Goal: Task Accomplishment & Management: Complete application form

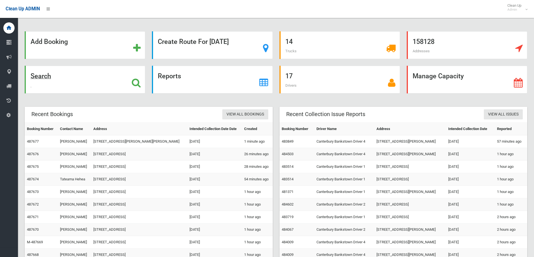
click at [90, 88] on div "Search" at bounding box center [85, 80] width 120 height 28
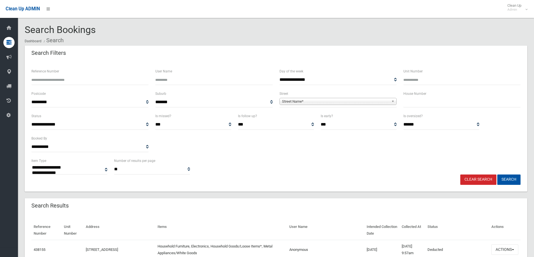
select select
click at [417, 103] on input "text" at bounding box center [461, 102] width 117 height 10
type input "**"
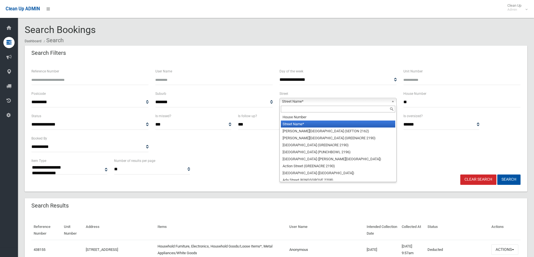
click at [303, 101] on span "Street Name*" at bounding box center [335, 101] width 107 height 7
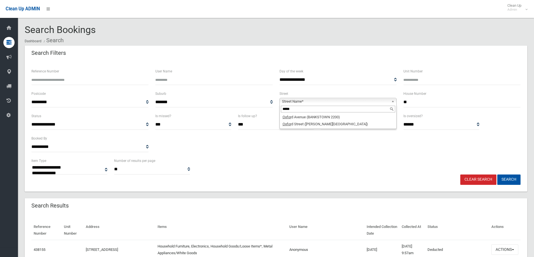
type input "*****"
click at [321, 125] on li "Oxfor d Street (BELMORE 2192)" at bounding box center [338, 124] width 114 height 7
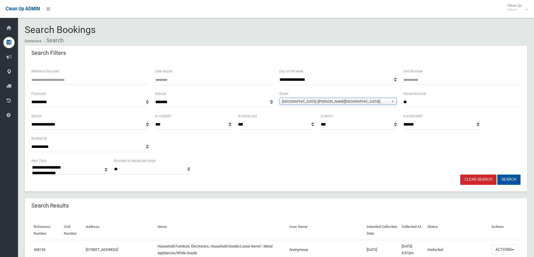
click at [510, 181] on button "Search" at bounding box center [508, 180] width 23 height 10
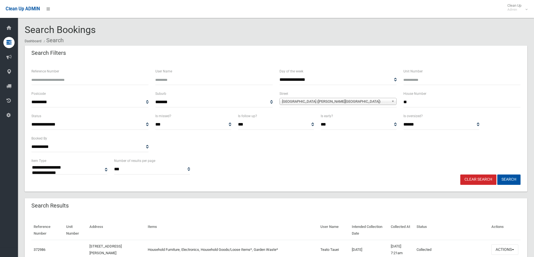
select select
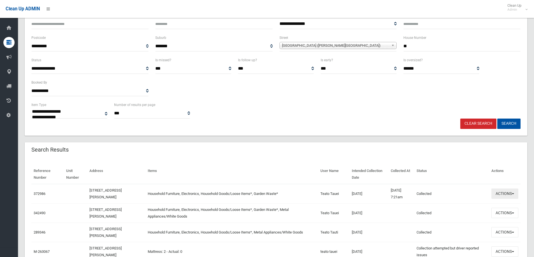
click at [504, 191] on button "Actions" at bounding box center [504, 194] width 27 height 10
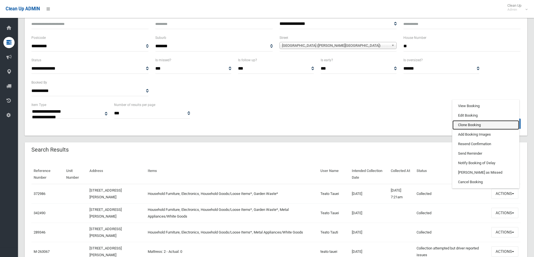
click at [462, 126] on link "Clone Booking" at bounding box center [485, 125] width 67 height 10
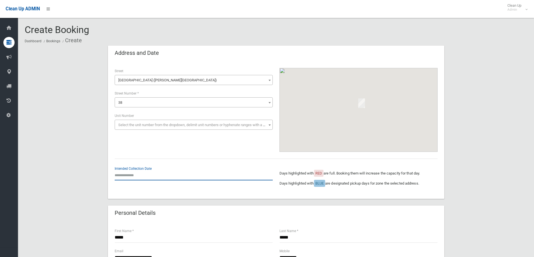
click at [147, 177] on input "text" at bounding box center [194, 175] width 158 height 10
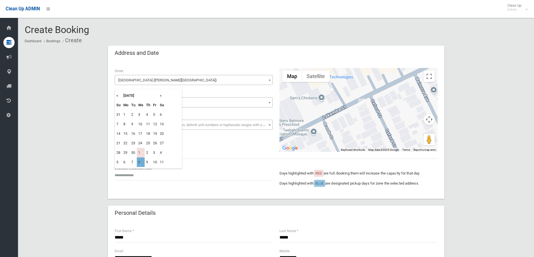
click at [140, 162] on td "8" at bounding box center [141, 163] width 8 height 10
type input "**********"
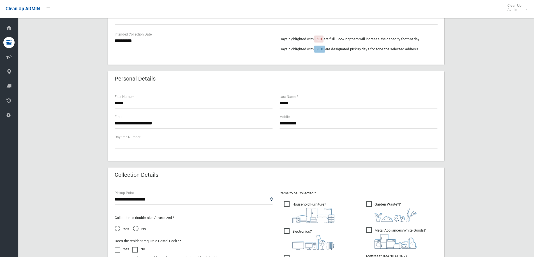
scroll to position [140, 0]
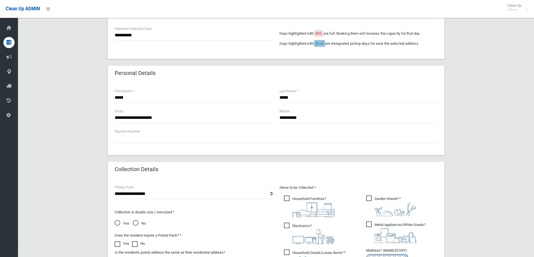
click at [371, 224] on span "Metal Appliances/White Goods ?" at bounding box center [395, 233] width 59 height 22
drag, startPoint x: 491, startPoint y: 167, endPoint x: 248, endPoint y: 220, distance: 248.3
click at [490, 167] on div "**********" at bounding box center [276, 150] width 502 height 488
click at [119, 222] on span "Yes" at bounding box center [122, 223] width 15 height 7
click at [479, 100] on div "**********" at bounding box center [276, 150] width 502 height 488
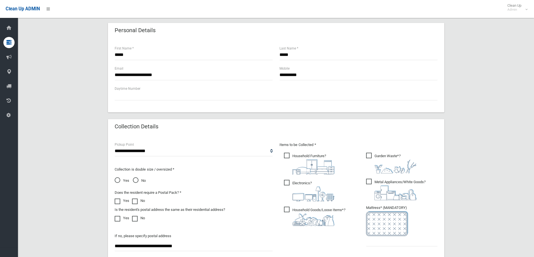
scroll to position [196, 0]
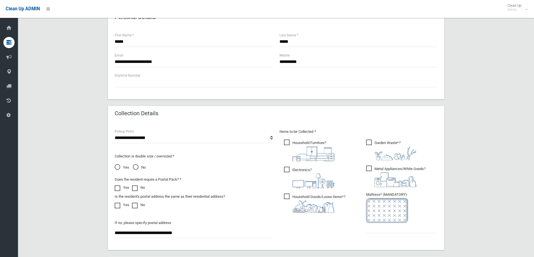
drag, startPoint x: 388, startPoint y: 234, endPoint x: 389, endPoint y: 231, distance: 3.5
click at [388, 234] on ul "Garden Waste* ?" at bounding box center [399, 188] width 76 height 99
click at [387, 231] on input "text" at bounding box center [401, 228] width 71 height 10
click at [384, 229] on input "text" at bounding box center [401, 228] width 71 height 10
click at [402, 227] on input "text" at bounding box center [401, 228] width 71 height 10
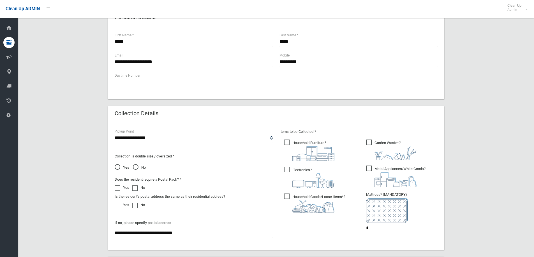
type input "*"
click at [503, 157] on div "**********" at bounding box center [276, 94] width 502 height 488
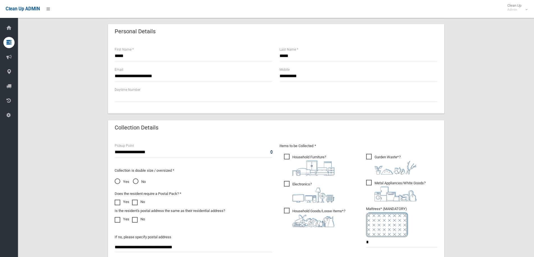
scroll to position [297, 0]
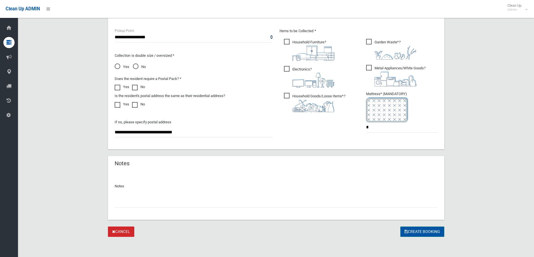
click at [428, 231] on button "Create Booking" at bounding box center [422, 232] width 44 height 10
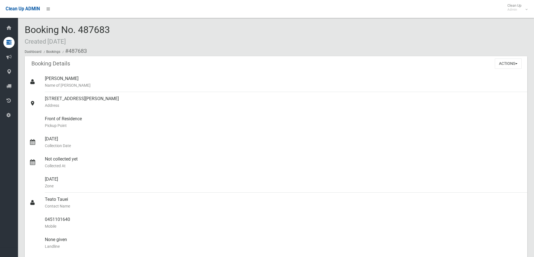
drag, startPoint x: 120, startPoint y: 32, endPoint x: 25, endPoint y: 25, distance: 95.5
click at [25, 25] on div "Booking No. 487683 Created 24/09/2025 Dashboard Bookings #487683" at bounding box center [276, 41] width 502 height 32
click at [113, 21] on div "Booking No. 487683 Created 24/09/2025 Dashboard Bookings #487683 Booking Detail…" at bounding box center [276, 244] width 516 height 474
drag, startPoint x: 117, startPoint y: 32, endPoint x: 20, endPoint y: 26, distance: 97.7
click at [20, 26] on section "Booking No. 487683 Created 24/09/2025 Dashboard Bookings #487683 Booking Detail…" at bounding box center [276, 253] width 516 height 456
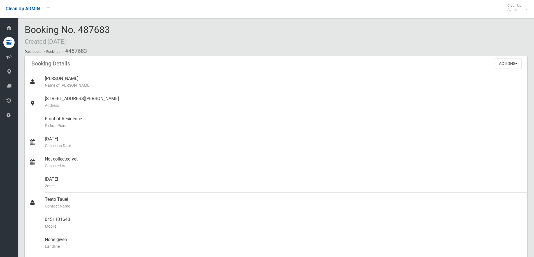
click at [102, 28] on span "Booking No. 487683 Created 24/09/2025" at bounding box center [67, 35] width 85 height 22
drag, startPoint x: 128, startPoint y: 26, endPoint x: 25, endPoint y: 20, distance: 102.7
click at [25, 20] on div "Booking No. 487683 Created 24/09/2025 Dashboard Bookings #487683 Booking Detail…" at bounding box center [276, 244] width 516 height 474
click at [127, 29] on div "Booking No. 487683 Created 24/09/2025 Dashboard Bookings #487683" at bounding box center [276, 41] width 502 height 32
drag, startPoint x: 117, startPoint y: 31, endPoint x: 77, endPoint y: 30, distance: 39.2
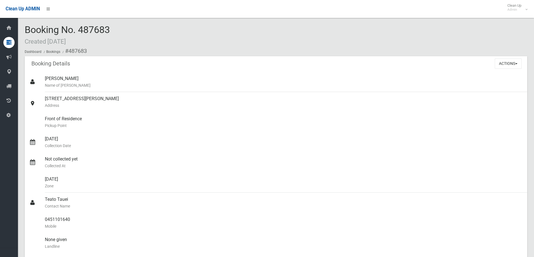
click at [77, 30] on div "Booking No. 487683 Created 24/09/2025 Dashboard Bookings #487683" at bounding box center [276, 41] width 502 height 32
click at [159, 39] on div "Booking No. 487683 Created 24/09/2025 Dashboard Bookings #487683" at bounding box center [276, 41] width 502 height 32
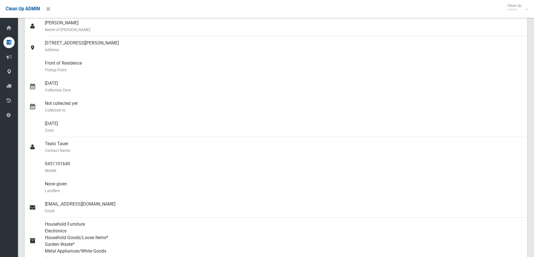
scroll to position [56, 0]
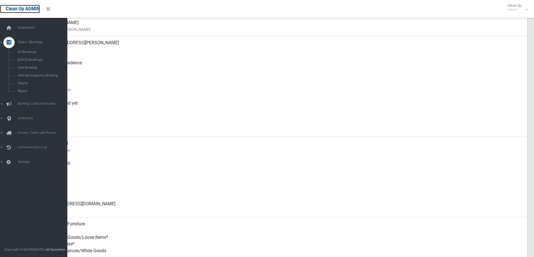
click at [18, 11] on span "Clean Up ADMIN" at bounding box center [23, 8] width 34 height 5
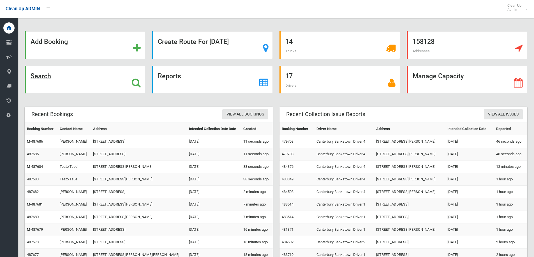
click at [92, 75] on div "Search" at bounding box center [85, 80] width 120 height 28
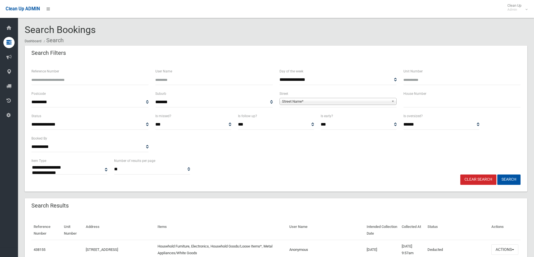
select select
click at [411, 108] on div "House Number" at bounding box center [462, 101] width 124 height 22
click at [417, 104] on input "text" at bounding box center [461, 102] width 117 height 10
click at [72, 75] on input "Reference Number" at bounding box center [89, 80] width 117 height 10
click at [66, 80] on input "Reference Number" at bounding box center [89, 80] width 117 height 10
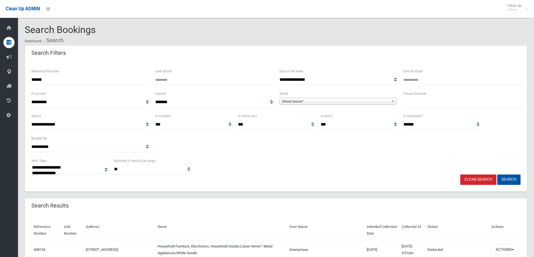
type input "******"
click at [497, 175] on button "Search" at bounding box center [508, 180] width 23 height 10
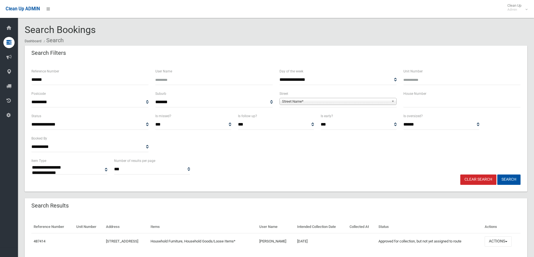
select select
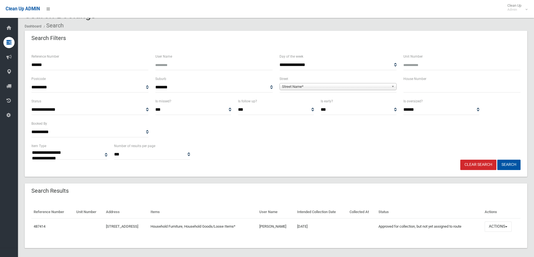
scroll to position [19, 0]
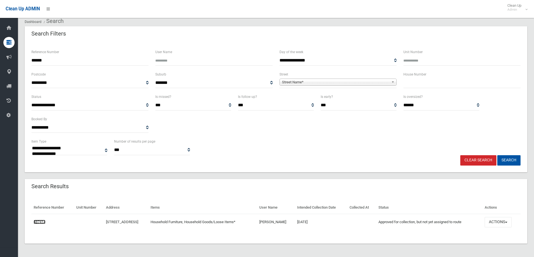
click at [41, 224] on link "487414" at bounding box center [40, 222] width 12 height 4
click at [436, 85] on input "text" at bounding box center [461, 83] width 117 height 10
type input "**"
click at [368, 81] on span "Street Name*" at bounding box center [335, 82] width 107 height 7
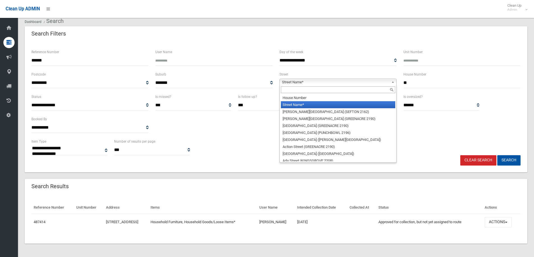
click at [306, 89] on input "text" at bounding box center [338, 90] width 114 height 7
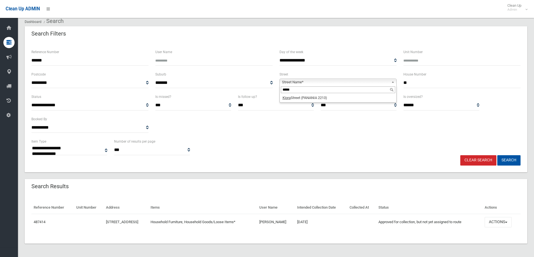
type input "*****"
click at [304, 96] on li "Kiora Street (PANANIA 2213)" at bounding box center [338, 97] width 114 height 7
click at [519, 160] on button "Search" at bounding box center [508, 160] width 23 height 10
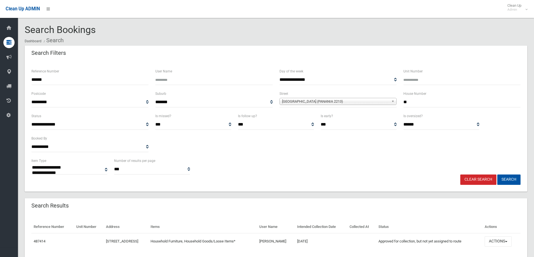
select select
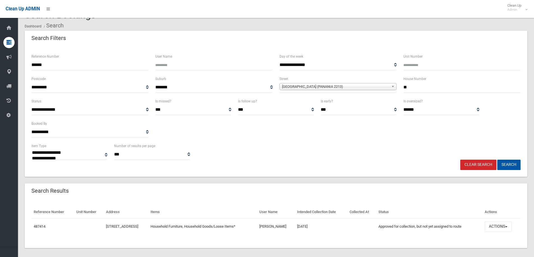
scroll to position [19, 0]
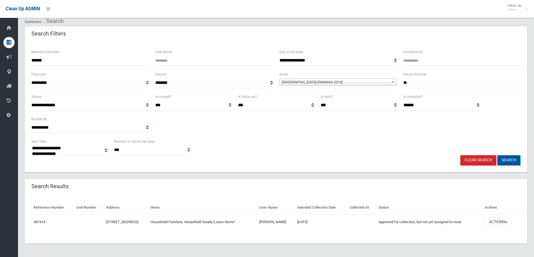
drag, startPoint x: 508, startPoint y: 160, endPoint x: 90, endPoint y: 85, distance: 424.6
click at [182, 100] on div "**********" at bounding box center [275, 130] width 489 height 72
drag, startPoint x: 52, startPoint y: 63, endPoint x: -6, endPoint y: 57, distance: 57.8
click at [0, 57] on html "Clean Up ADMIN Clean Up Admin Logout Search Bookings Dashboard Search" at bounding box center [267, 109] width 534 height 257
click at [508, 162] on button "Search" at bounding box center [508, 160] width 23 height 10
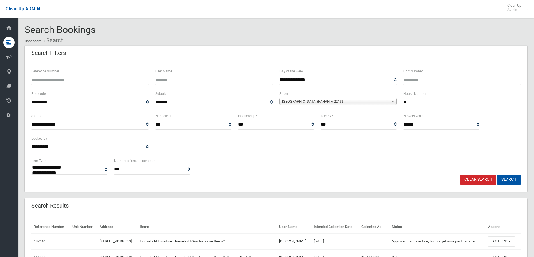
select select
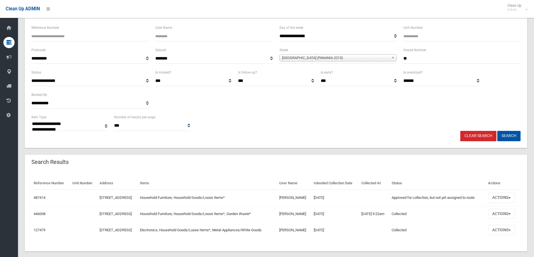
scroll to position [52, 0]
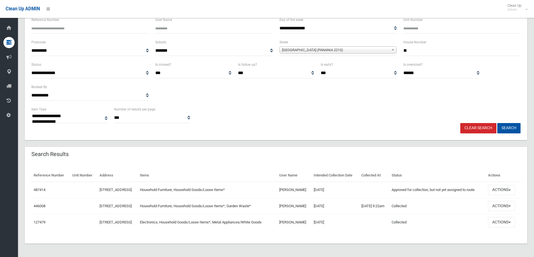
click at [36, 209] on td "446008" at bounding box center [50, 206] width 39 height 16
click at [38, 206] on link "446008" at bounding box center [40, 206] width 12 height 4
drag, startPoint x: 340, startPoint y: 190, endPoint x: 297, endPoint y: 190, distance: 42.9
click at [297, 190] on tr "487414 24 Kiora Street, PANANIA NSW 2213 Household Furniture, Household Goods/L…" at bounding box center [275, 190] width 489 height 16
click at [339, 192] on td "02/10/2025" at bounding box center [335, 190] width 48 height 16
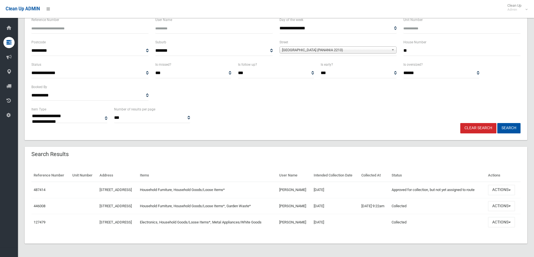
click at [215, 173] on th "Items" at bounding box center [207, 175] width 139 height 13
click at [508, 192] on button "Actions" at bounding box center [501, 190] width 27 height 10
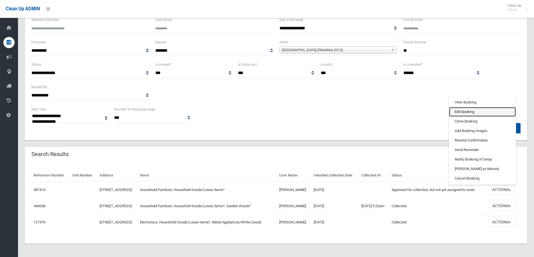
click at [477, 115] on link "Edit Booking" at bounding box center [482, 112] width 67 height 10
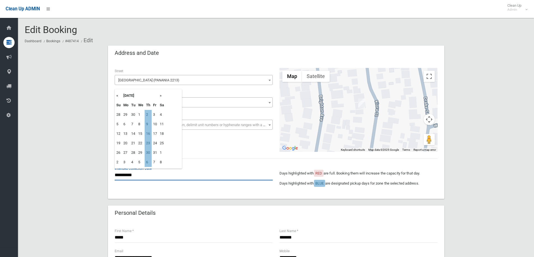
click at [132, 176] on input "**********" at bounding box center [194, 175] width 158 height 10
click at [162, 98] on th "»" at bounding box center [161, 96] width 7 height 10
click at [148, 133] on td "13" at bounding box center [148, 134] width 7 height 10
type input "**********"
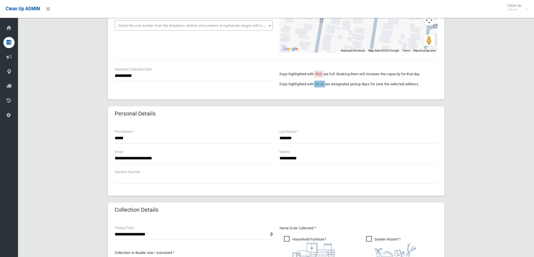
scroll to position [168, 0]
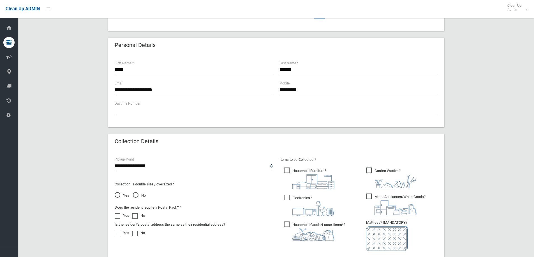
click at [374, 171] on span "Garden Waste* ?" at bounding box center [391, 178] width 50 height 21
click at [377, 197] on span "Metal Appliances/White Goods ?" at bounding box center [395, 205] width 59 height 22
click at [278, 193] on div "Items to be Collected * Household Furniture ?" at bounding box center [358, 213] width 165 height 113
click at [289, 198] on span "Electronics ?" at bounding box center [309, 206] width 50 height 22
click at [491, 142] on div "**********" at bounding box center [276, 121] width 502 height 486
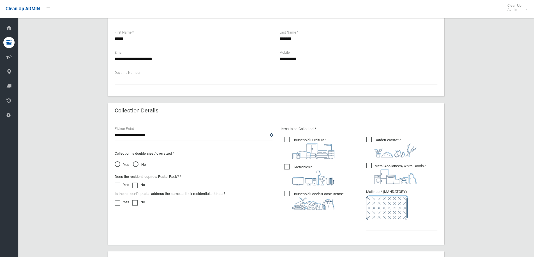
scroll to position [280, 0]
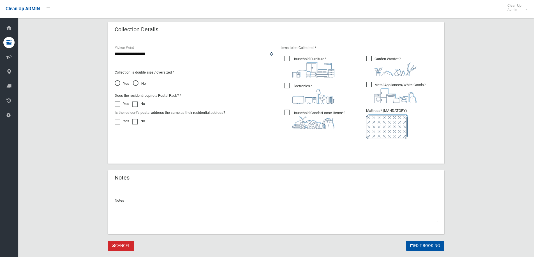
click at [376, 155] on div "Items to be Collected * Household Furniture ?" at bounding box center [358, 101] width 165 height 113
click at [386, 146] on input "text" at bounding box center [401, 144] width 71 height 10
type input "*"
click at [433, 251] on button "Edit Booking" at bounding box center [425, 246] width 38 height 10
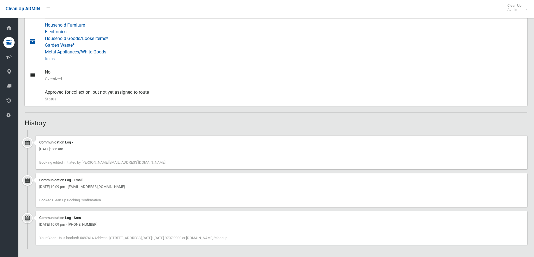
scroll to position [257, 0]
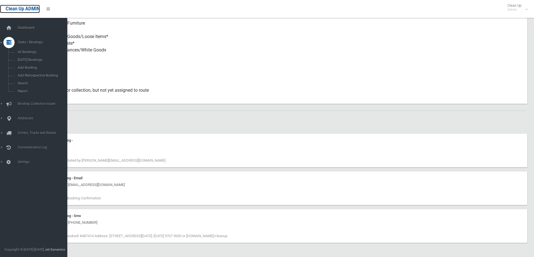
click at [32, 6] on span "Clean Up ADMIN" at bounding box center [23, 8] width 34 height 5
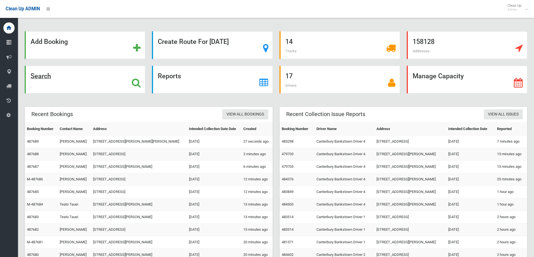
click at [55, 74] on div "Search" at bounding box center [85, 80] width 120 height 28
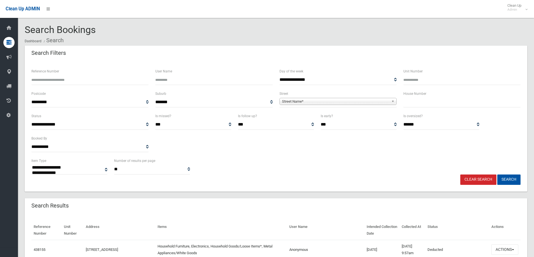
select select
click at [425, 102] on input "text" at bounding box center [461, 102] width 117 height 10
type input "**"
click at [296, 105] on div "Street Name*" at bounding box center [337, 101] width 117 height 7
drag, startPoint x: 293, startPoint y: 108, endPoint x: 279, endPoint y: 110, distance: 14.1
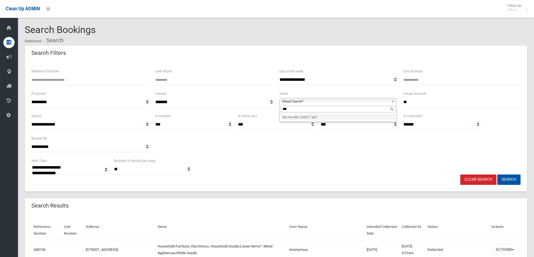
click at [279, 110] on div "*** No results match " ple "" at bounding box center [337, 113] width 117 height 17
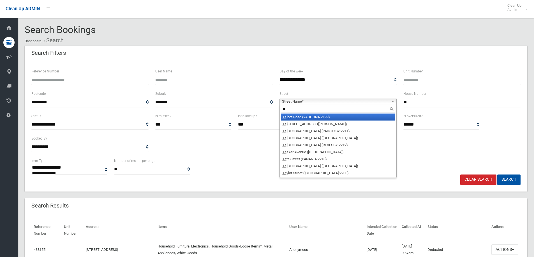
type input "*"
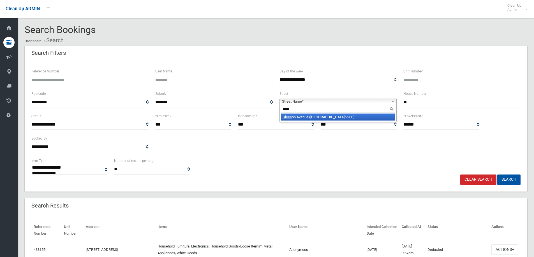
type input "*****"
click at [296, 117] on li "Glees on Avenue (CONDELL PARK 2200)" at bounding box center [338, 117] width 114 height 7
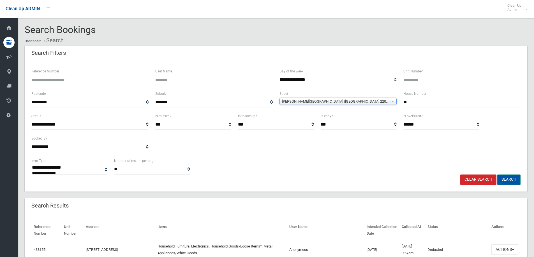
click at [512, 178] on button "Search" at bounding box center [508, 180] width 23 height 10
select select
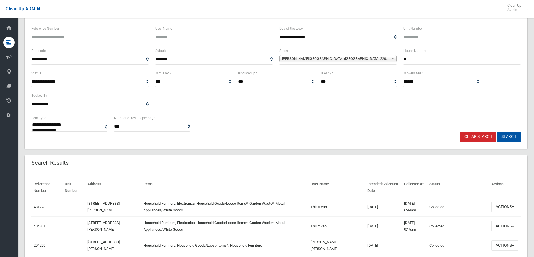
scroll to position [56, 0]
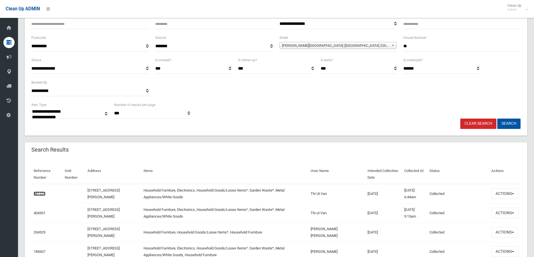
click at [42, 195] on link "481223" at bounding box center [40, 194] width 12 height 4
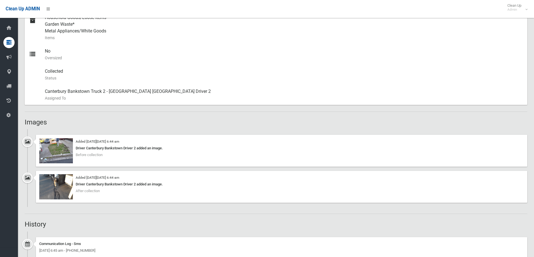
scroll to position [280, 0]
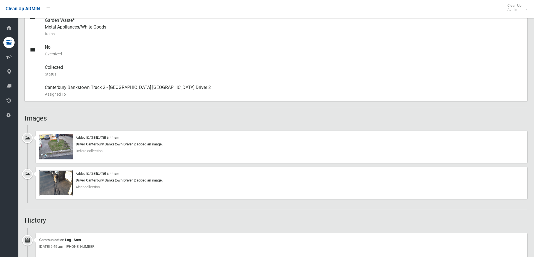
click at [58, 181] on img at bounding box center [56, 183] width 34 height 25
click at [66, 148] on img at bounding box center [56, 146] width 34 height 25
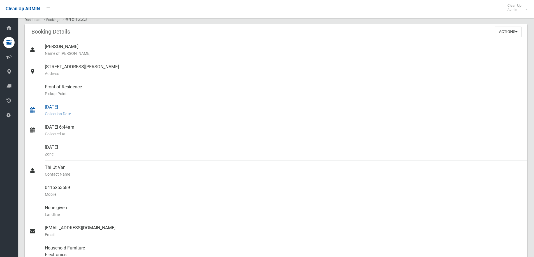
scroll to position [0, 0]
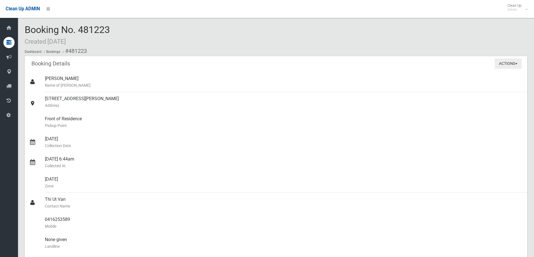
click at [500, 63] on button "Actions" at bounding box center [507, 64] width 27 height 10
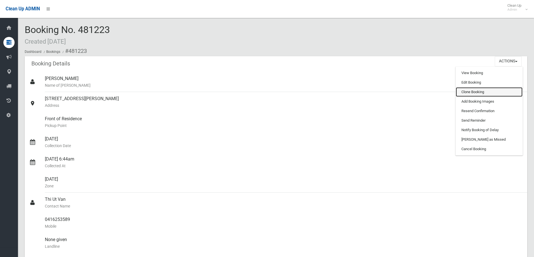
click at [459, 92] on link "Clone Booking" at bounding box center [488, 92] width 67 height 10
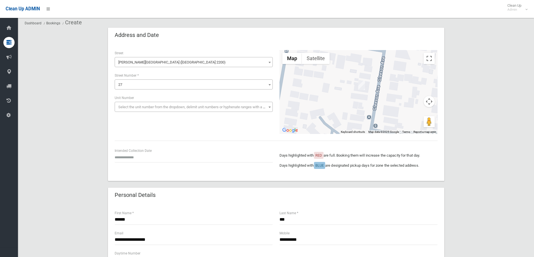
scroll to position [28, 0]
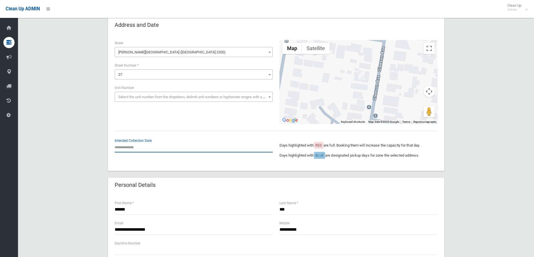
click at [128, 150] on input "text" at bounding box center [194, 147] width 158 height 10
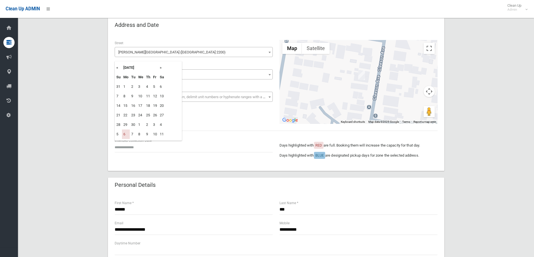
click at [159, 66] on th "»" at bounding box center [161, 68] width 7 height 10
click at [125, 117] on td "20" at bounding box center [126, 116] width 8 height 10
type input "**********"
click at [488, 124] on div "**********" at bounding box center [276, 262] width 502 height 488
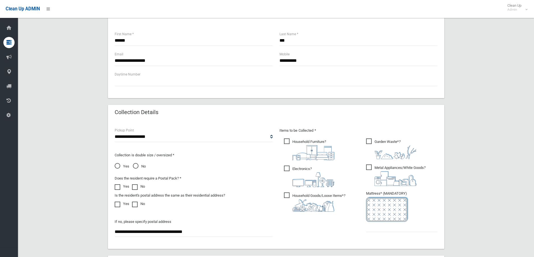
scroll to position [224, 0]
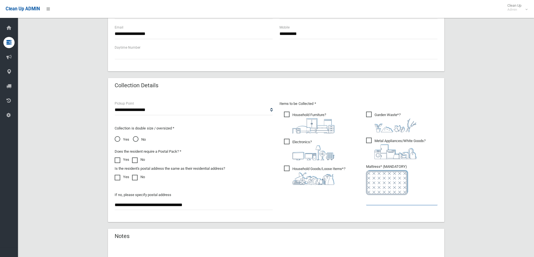
click at [390, 200] on input "text" at bounding box center [401, 200] width 71 height 10
drag, startPoint x: 348, startPoint y: 197, endPoint x: 282, endPoint y: 189, distance: 66.9
click at [271, 190] on div "**********" at bounding box center [275, 158] width 329 height 115
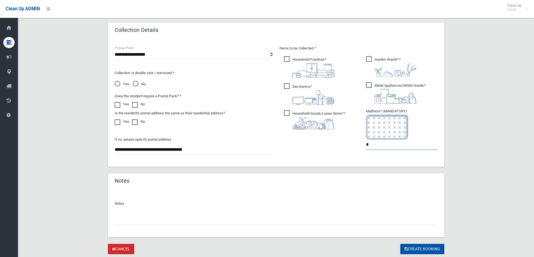
scroll to position [280, 0]
type input "*"
click at [434, 250] on button "Create Booking" at bounding box center [422, 249] width 44 height 10
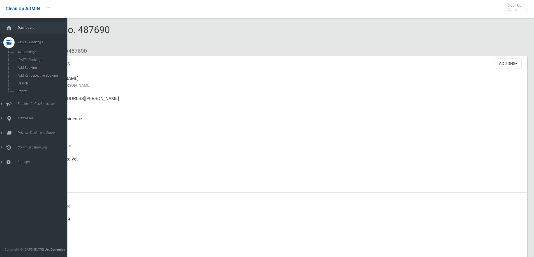
click at [20, 27] on span "Dashboard" at bounding box center [43, 28] width 55 height 4
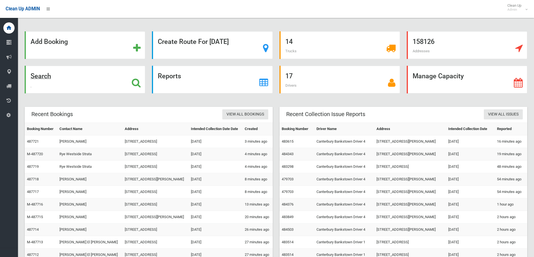
click at [92, 75] on div "Search" at bounding box center [85, 80] width 120 height 28
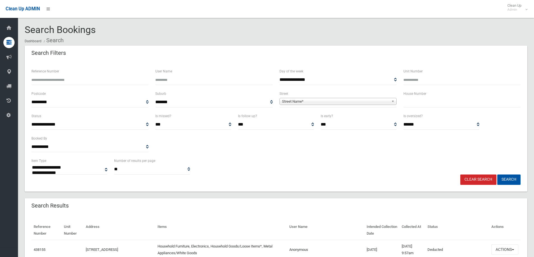
select select
drag, startPoint x: 0, startPoint y: 0, endPoint x: 421, endPoint y: 104, distance: 433.7
click at [423, 96] on label "House Number" at bounding box center [414, 94] width 23 height 6
click at [421, 104] on input "text" at bounding box center [461, 102] width 117 height 10
type input "*"
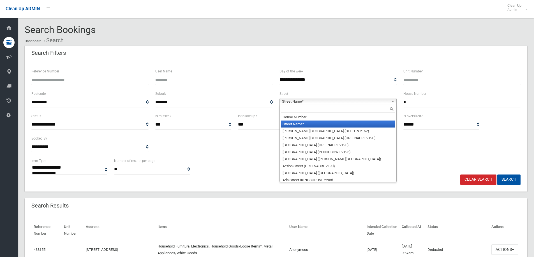
click at [347, 103] on span "Street Name*" at bounding box center [335, 101] width 107 height 7
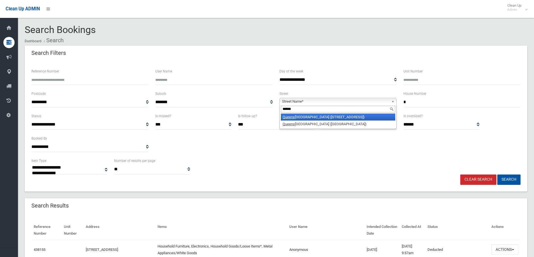
type input "******"
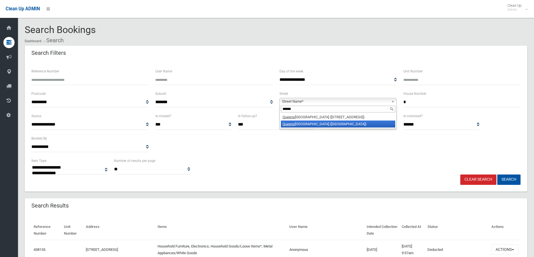
click at [317, 122] on li "Queens bury Road (PADSTOW HEIGHTS 2211)" at bounding box center [338, 124] width 114 height 7
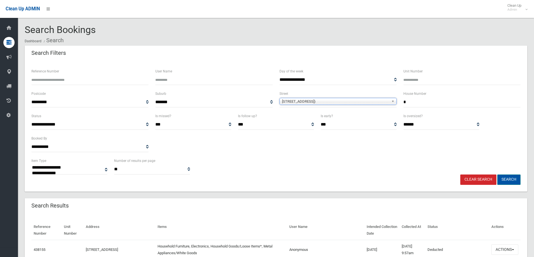
click at [518, 181] on button "Search" at bounding box center [508, 180] width 23 height 10
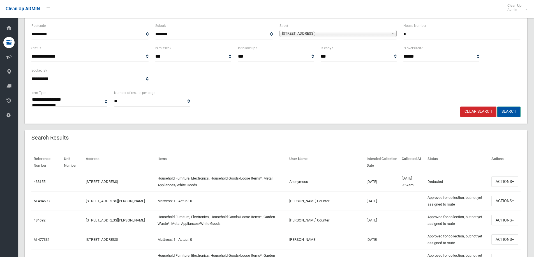
scroll to position [84, 0]
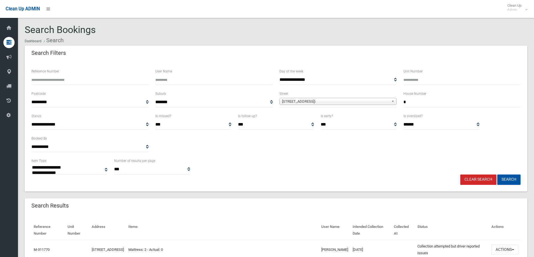
select select
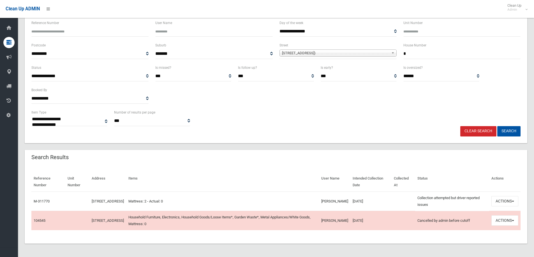
scroll to position [48, 0]
click at [510, 205] on button "Actions" at bounding box center [504, 201] width 27 height 10
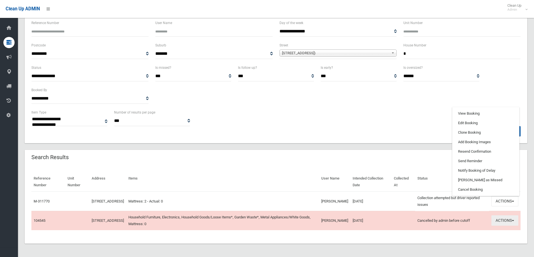
click at [508, 222] on button "Actions" at bounding box center [504, 221] width 27 height 10
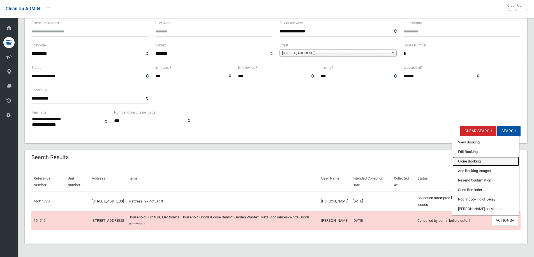
click at [476, 161] on link "Clone Booking" at bounding box center [485, 162] width 67 height 10
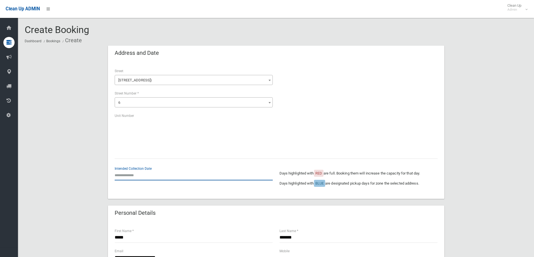
click at [127, 171] on input "text" at bounding box center [194, 175] width 158 height 10
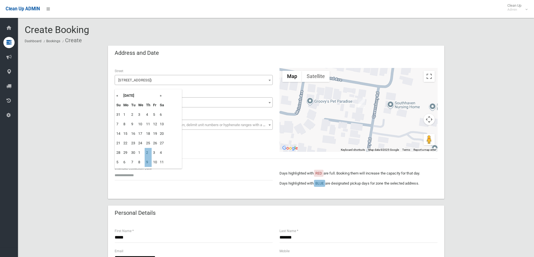
click at [162, 96] on th "»" at bounding box center [161, 96] width 7 height 10
click at [116, 95] on th "«" at bounding box center [118, 96] width 7 height 10
click at [160, 97] on th "»" at bounding box center [161, 96] width 7 height 10
click at [161, 95] on th "»" at bounding box center [161, 96] width 7 height 10
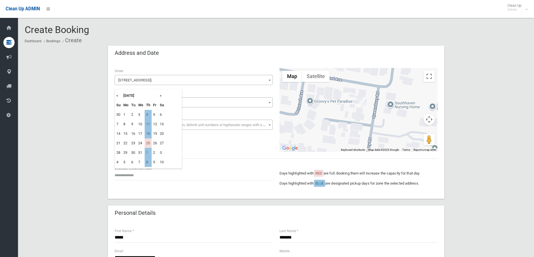
click at [117, 95] on th "«" at bounding box center [118, 96] width 7 height 10
click at [117, 96] on th "«" at bounding box center [118, 96] width 7 height 10
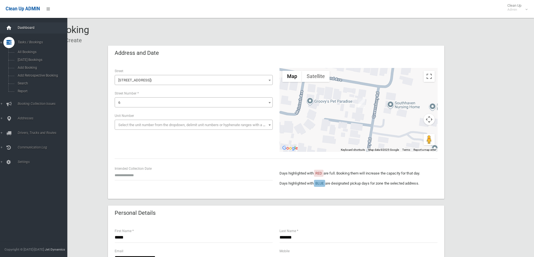
click at [9, 27] on icon at bounding box center [9, 27] width 6 height 11
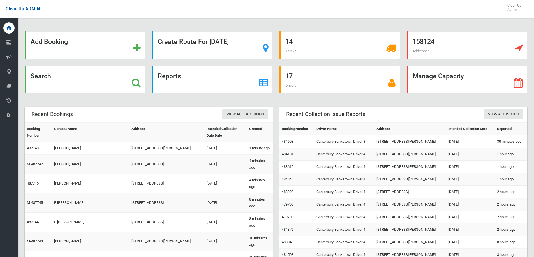
click at [62, 85] on div "Search" at bounding box center [85, 80] width 120 height 28
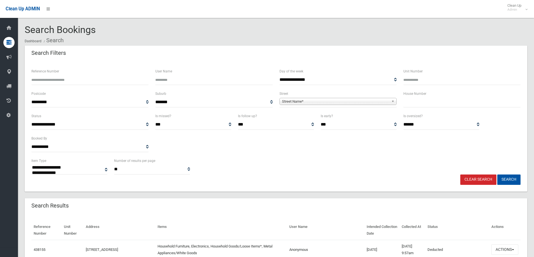
select select
click at [402, 110] on div "House Number" at bounding box center [462, 101] width 124 height 22
click at [415, 103] on input "text" at bounding box center [461, 102] width 117 height 10
type input "*"
click at [332, 97] on span "**********" at bounding box center [337, 102] width 117 height 10
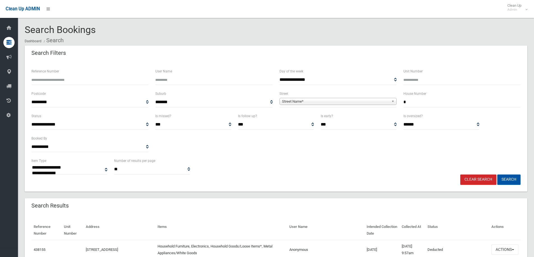
click at [317, 106] on span "**********" at bounding box center [337, 102] width 117 height 10
click at [317, 104] on span "Street Name*" at bounding box center [335, 101] width 107 height 7
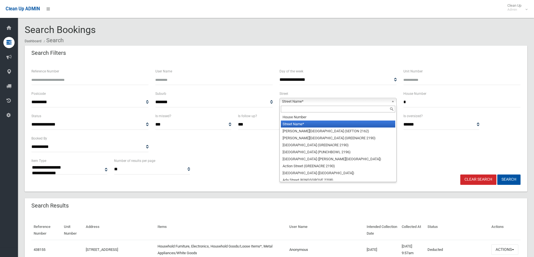
click at [301, 108] on input "text" at bounding box center [338, 109] width 114 height 7
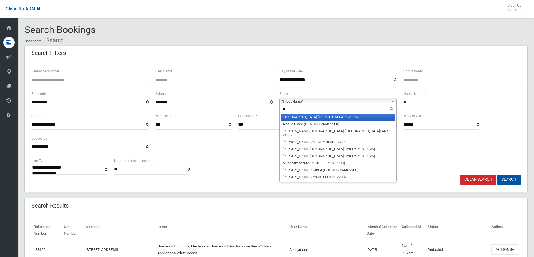
type input "*"
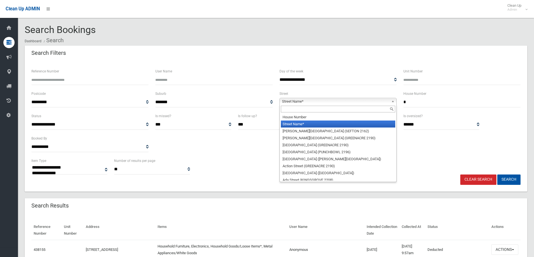
type input "*"
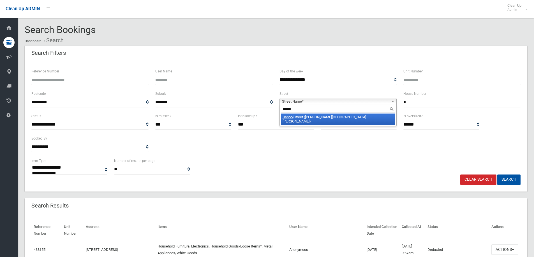
type input "******"
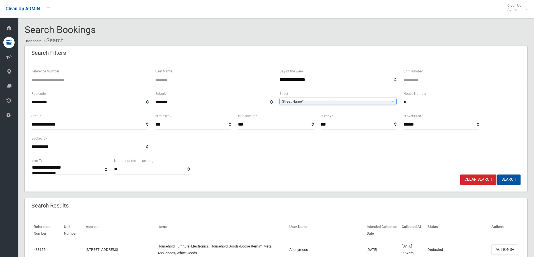
click at [317, 99] on span "Street Name*" at bounding box center [335, 101] width 107 height 7
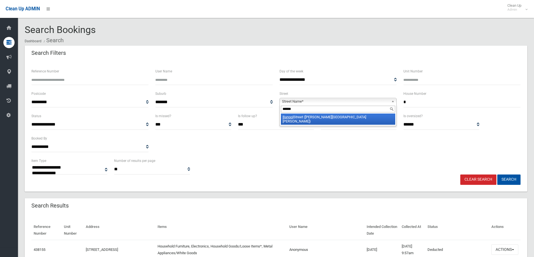
type input "******"
click at [292, 115] on em "Banool" at bounding box center [287, 117] width 11 height 4
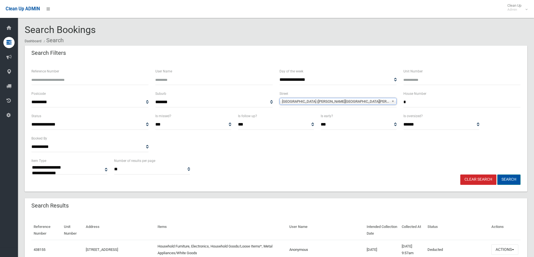
click at [508, 176] on button "Search" at bounding box center [508, 180] width 23 height 10
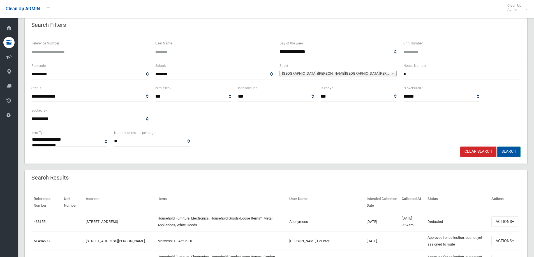
scroll to position [56, 0]
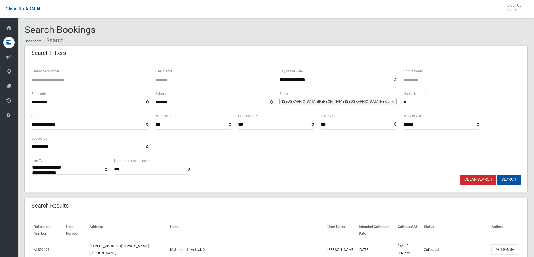
select select
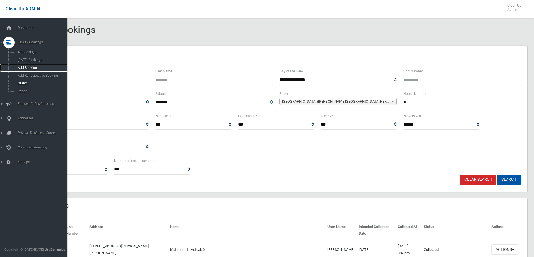
click at [21, 65] on link "Add Booking" at bounding box center [35, 68] width 71 height 8
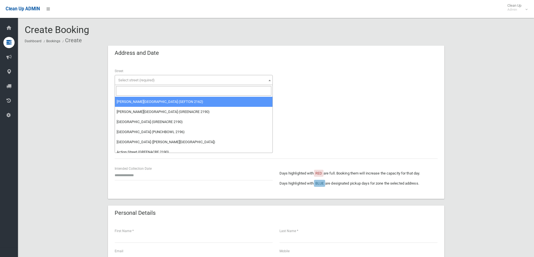
click at [134, 82] on span "Select street (required)" at bounding box center [136, 80] width 36 height 4
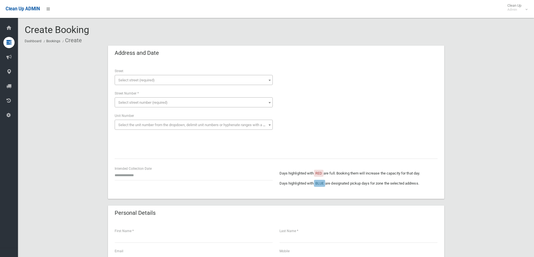
click at [134, 82] on span "Select street (required)" at bounding box center [136, 80] width 36 height 4
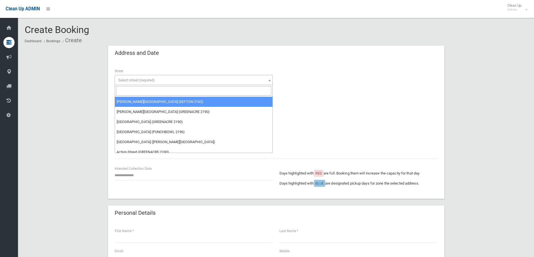
click at [132, 92] on input "search" at bounding box center [193, 91] width 155 height 10
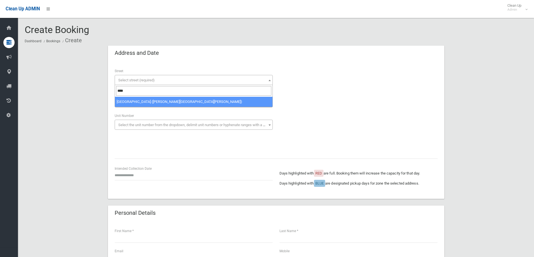
type input "*****"
select select "****"
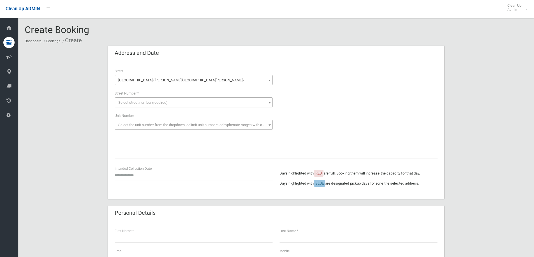
click at [139, 104] on span "Select street number (required)" at bounding box center [142, 103] width 49 height 4
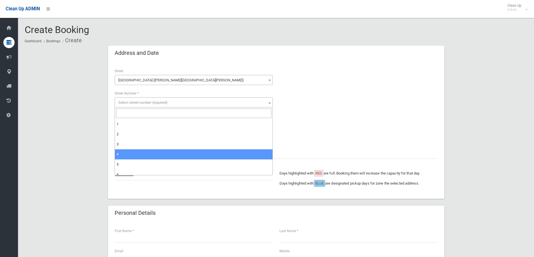
select select "*"
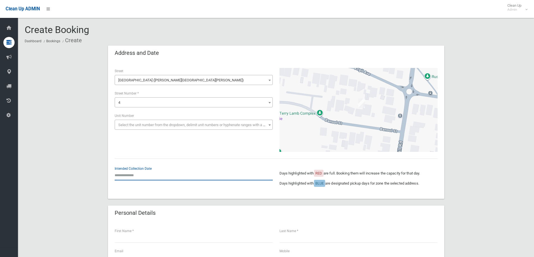
click at [137, 172] on input "text" at bounding box center [194, 175] width 158 height 10
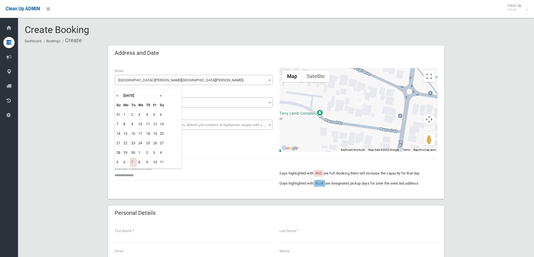
click at [160, 94] on th "»" at bounding box center [161, 96] width 7 height 10
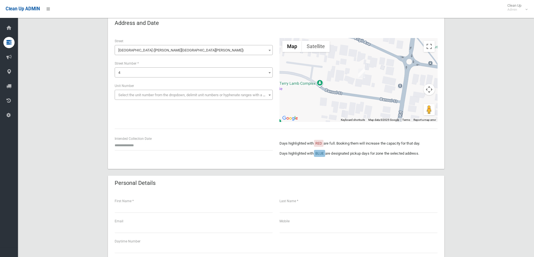
scroll to position [84, 0]
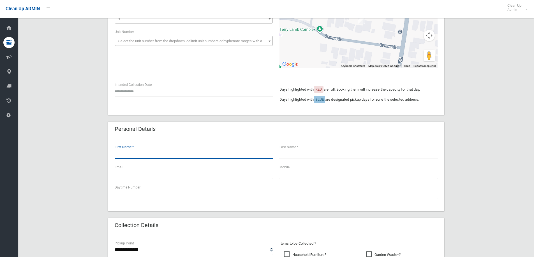
click at [139, 157] on input "text" at bounding box center [194, 154] width 158 height 10
type input "********"
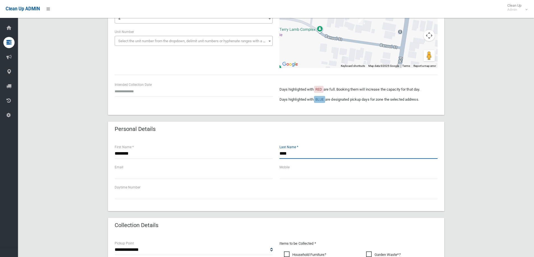
type input "****"
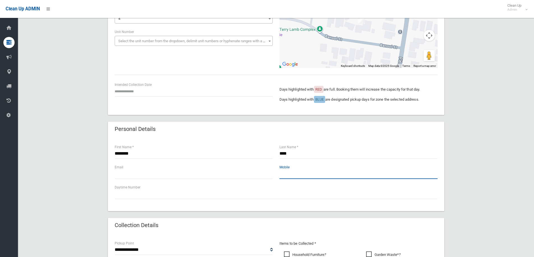
click at [305, 172] on input "text" at bounding box center [358, 174] width 158 height 10
click at [458, 162] on div "**********" at bounding box center [276, 205] width 502 height 486
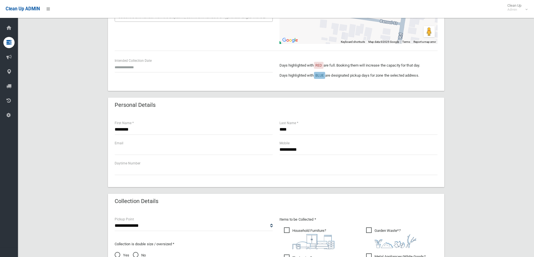
scroll to position [140, 0]
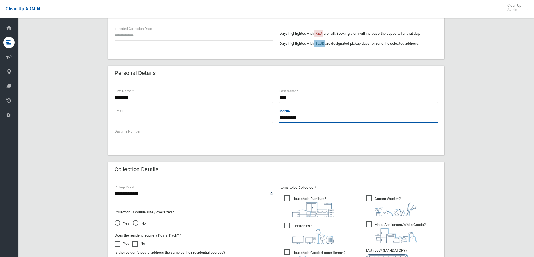
drag, startPoint x: 314, startPoint y: 121, endPoint x: 200, endPoint y: 107, distance: 114.6
click at [200, 107] on div "**********" at bounding box center [276, 119] width 336 height 74
type input "**********"
click at [294, 201] on span "Household Furniture ?" at bounding box center [309, 207] width 50 height 22
drag, startPoint x: 284, startPoint y: 230, endPoint x: 303, endPoint y: 252, distance: 29.4
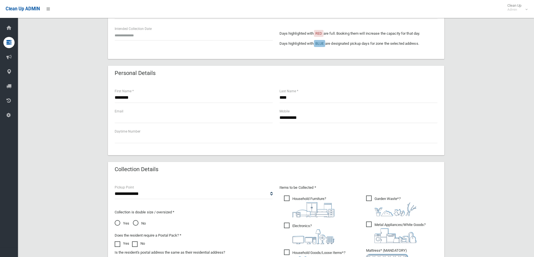
click at [285, 228] on span "Electronics ?" at bounding box center [309, 234] width 50 height 22
click at [304, 254] on span "Household Goods/Loose Items* ?" at bounding box center [314, 259] width 61 height 19
click at [373, 200] on span "Garden Waste* ?" at bounding box center [391, 206] width 50 height 21
click at [370, 231] on span "Metal Appliances/White Goods ?" at bounding box center [395, 233] width 59 height 22
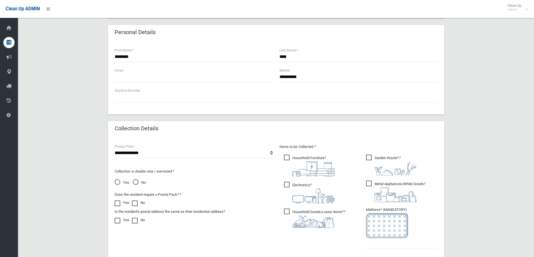
scroll to position [280, 0]
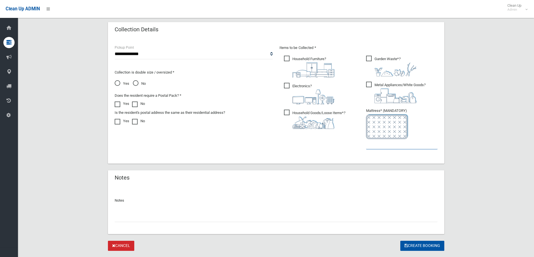
click at [383, 142] on input "text" at bounding box center [401, 144] width 71 height 10
click at [140, 56] on select "**********" at bounding box center [194, 54] width 158 height 10
click at [115, 49] on select "**********" at bounding box center [194, 54] width 158 height 10
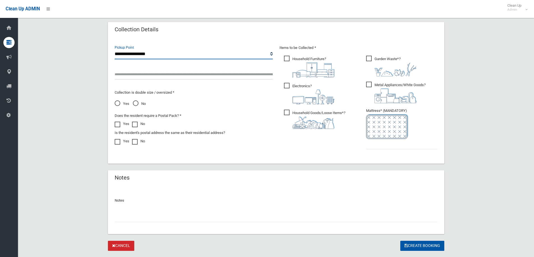
click at [151, 55] on select "**********" at bounding box center [194, 54] width 158 height 10
select select "*"
click at [115, 49] on select "**********" at bounding box center [194, 54] width 158 height 10
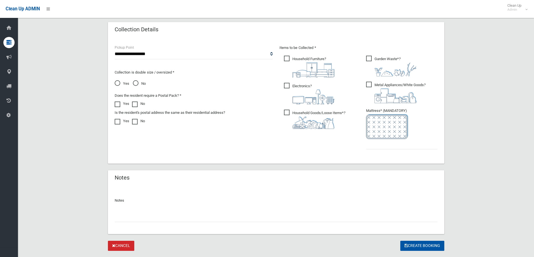
click at [54, 92] on div "**********" at bounding box center [276, 9] width 502 height 486
click at [121, 84] on span "Yes" at bounding box center [122, 83] width 15 height 7
click at [388, 148] on input "text" at bounding box center [401, 144] width 71 height 10
type input "*"
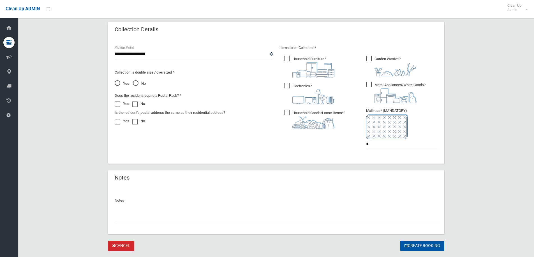
click at [139, 82] on span "No" at bounding box center [139, 83] width 13 height 7
click at [486, 72] on div "**********" at bounding box center [276, 9] width 502 height 486
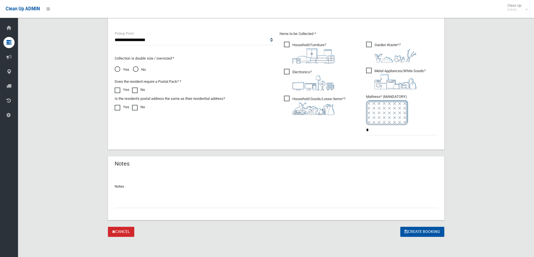
scroll to position [210, 0]
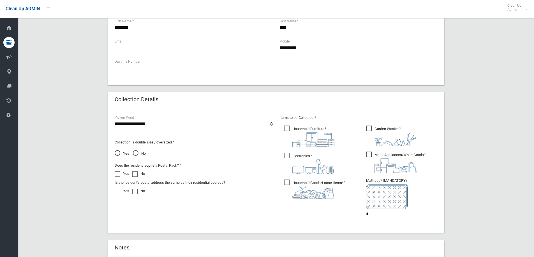
click at [413, 212] on input "*" at bounding box center [401, 214] width 71 height 10
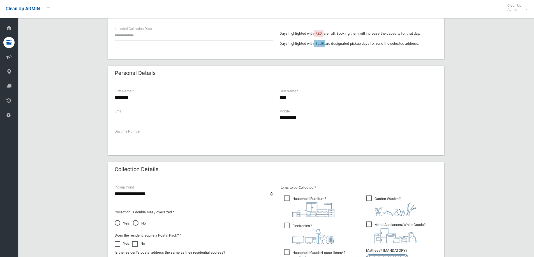
scroll to position [98, 0]
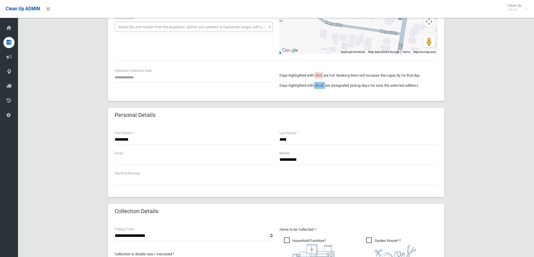
drag, startPoint x: 119, startPoint y: 86, endPoint x: 119, endPoint y: 82, distance: 3.6
click at [119, 82] on div "Intended Collection Date" at bounding box center [193, 78] width 165 height 20
click at [120, 80] on input "text" at bounding box center [194, 77] width 158 height 10
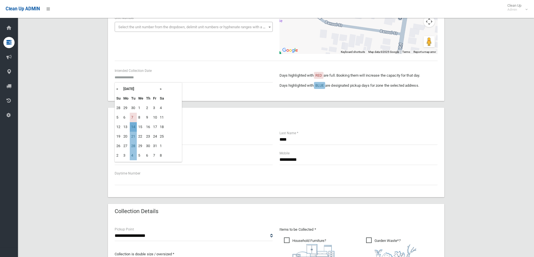
click at [134, 127] on td "14" at bounding box center [133, 127] width 7 height 10
type input "**********"
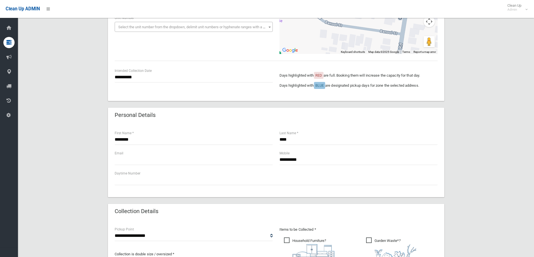
click at [131, 165] on div "Email" at bounding box center [193, 160] width 165 height 20
click at [134, 161] on input "text" at bounding box center [194, 160] width 158 height 10
click at [120, 158] on input "text" at bounding box center [194, 160] width 158 height 10
click at [136, 81] on input "**********" at bounding box center [194, 77] width 158 height 10
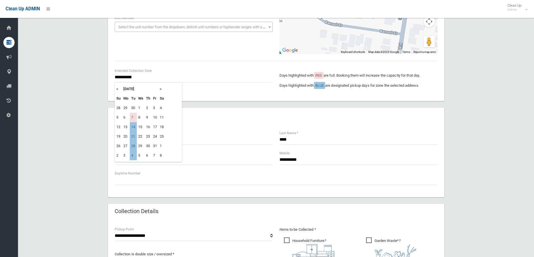
click at [19, 103] on section "**********" at bounding box center [276, 190] width 516 height 527
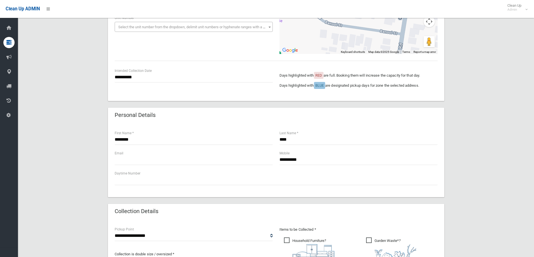
click at [123, 166] on div "Email" at bounding box center [193, 160] width 165 height 20
click at [125, 164] on input "text" at bounding box center [194, 160] width 158 height 10
type input "**********"
click at [506, 120] on div "**********" at bounding box center [276, 191] width 502 height 486
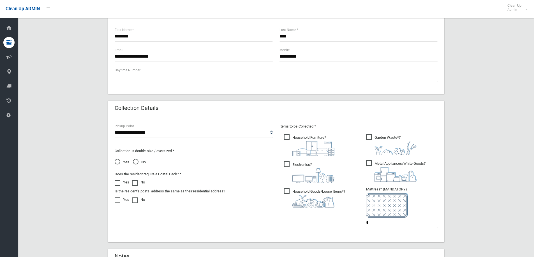
scroll to position [294, 0]
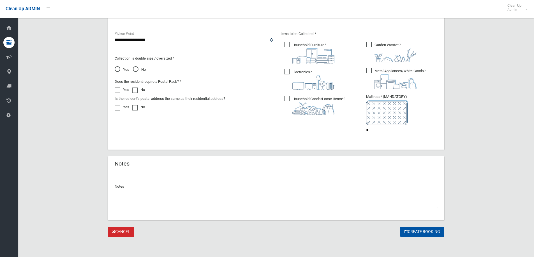
click at [419, 231] on button "Create Booking" at bounding box center [422, 232] width 44 height 10
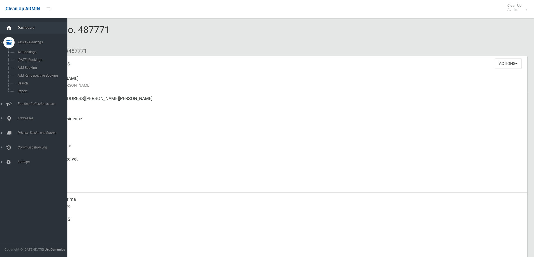
click at [9, 31] on icon at bounding box center [9, 27] width 6 height 11
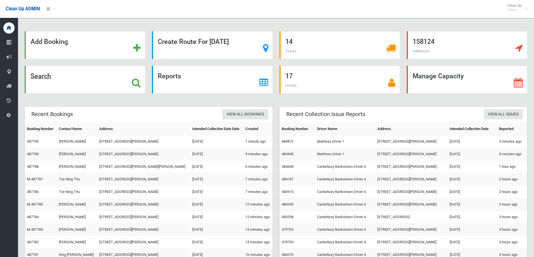
click at [87, 73] on div "Search" at bounding box center [85, 80] width 120 height 28
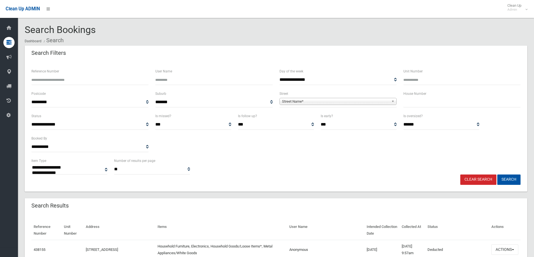
select select
click at [413, 103] on input "text" at bounding box center [461, 102] width 117 height 10
type input "**"
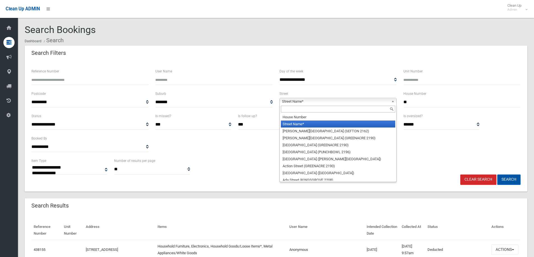
click at [353, 104] on span "Street Name*" at bounding box center [335, 101] width 107 height 7
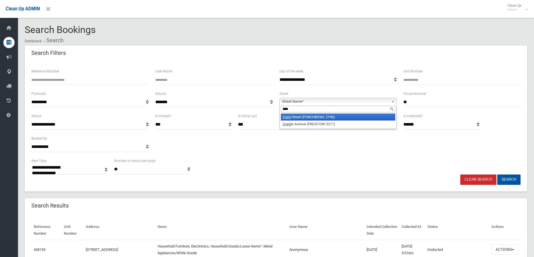
type input "****"
click at [333, 120] on li "Crai g Street (PUNCHBOWL 2196)" at bounding box center [338, 117] width 114 height 7
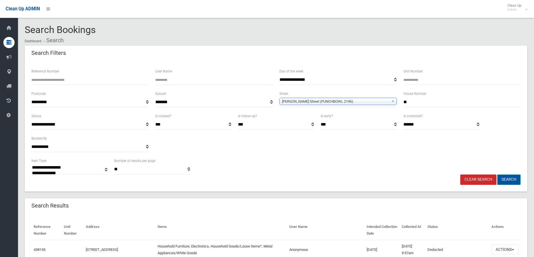
click at [519, 179] on button "Search" at bounding box center [508, 180] width 23 height 10
click at [518, 179] on button "Search" at bounding box center [508, 180] width 23 height 10
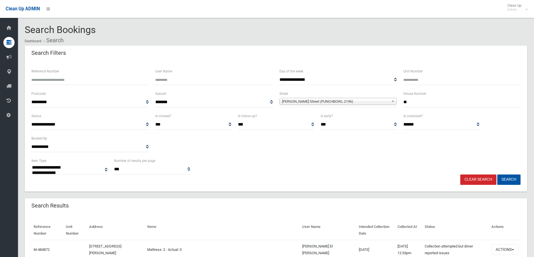
select select
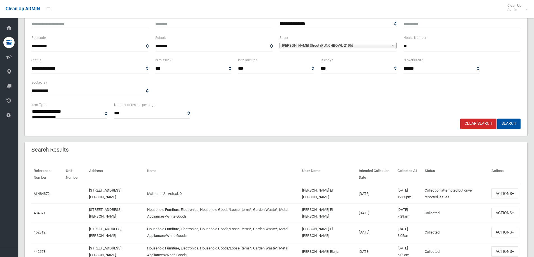
scroll to position [56, 0]
click at [43, 194] on link "M-484872" at bounding box center [42, 194] width 16 height 4
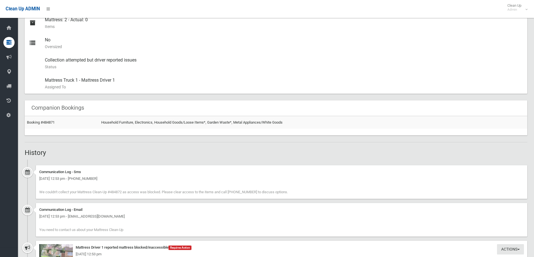
scroll to position [308, 0]
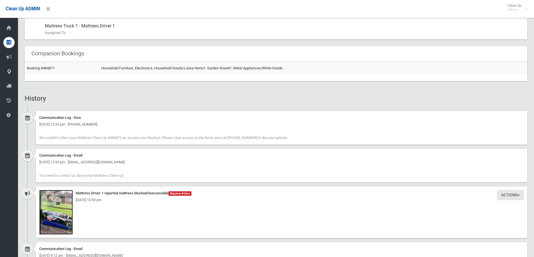
click at [45, 220] on img at bounding box center [56, 212] width 34 height 45
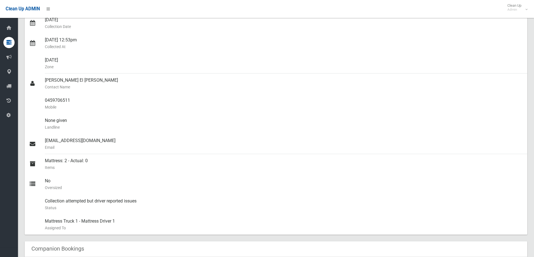
scroll to position [0, 0]
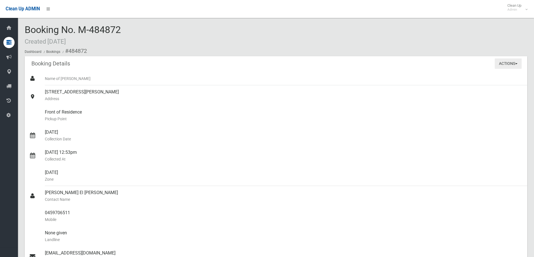
click at [516, 64] on span "button" at bounding box center [516, 63] width 2 height 1
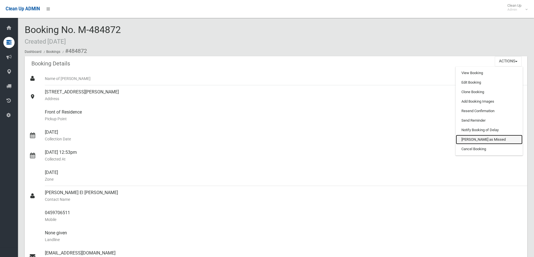
click at [478, 141] on link "[PERSON_NAME] as Missed" at bounding box center [488, 140] width 67 height 10
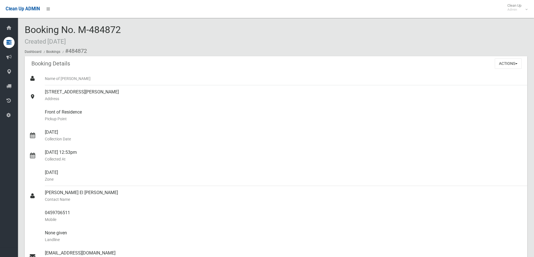
click at [107, 31] on span "Booking No. M-484872 Created 11/09/2025" at bounding box center [73, 35] width 96 height 22
copy span "484872"
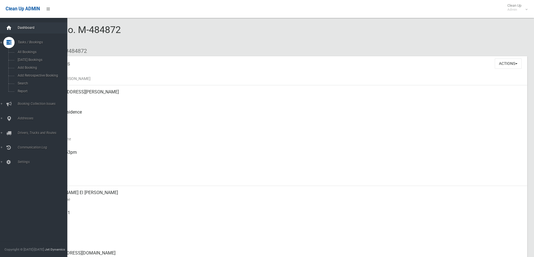
click at [13, 24] on div at bounding box center [8, 27] width 11 height 11
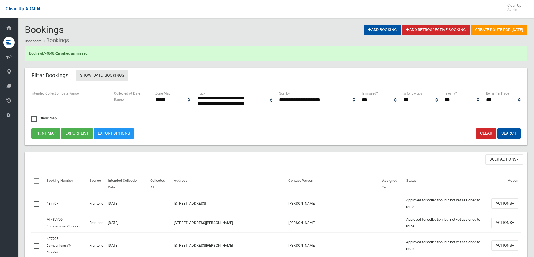
select select
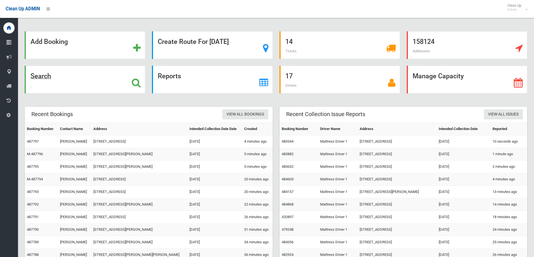
click at [74, 82] on div "Search" at bounding box center [85, 80] width 120 height 28
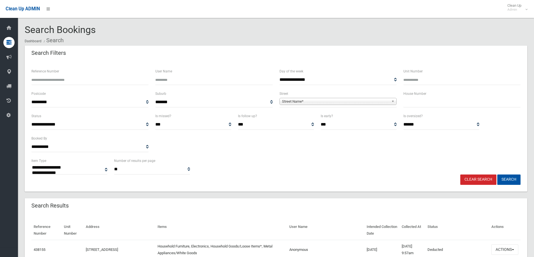
select select
click at [49, 77] on input "Reference Number" at bounding box center [89, 80] width 117 height 10
paste input "******"
type input "******"
click at [497, 175] on button "Search" at bounding box center [508, 180] width 23 height 10
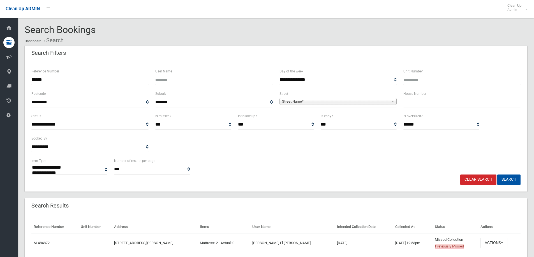
select select
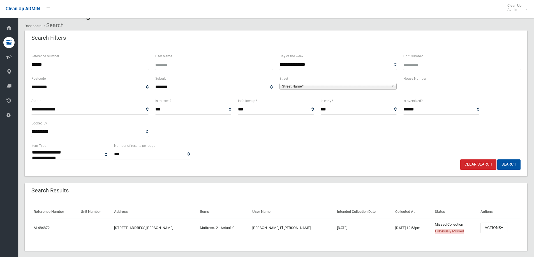
scroll to position [22, 0]
